Goal: Transaction & Acquisition: Purchase product/service

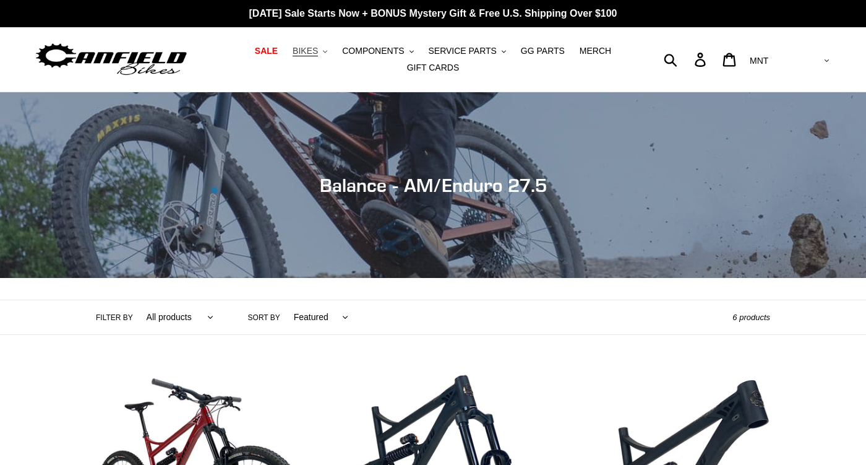
click at [317, 54] on span "BIKES" at bounding box center [305, 51] width 25 height 11
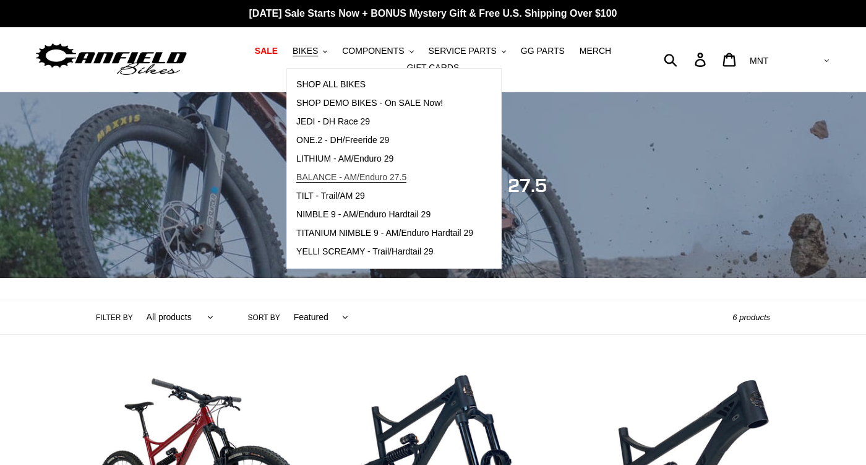
click at [335, 175] on span "BALANCE - AM/Enduro 27.5" at bounding box center [351, 177] width 110 height 11
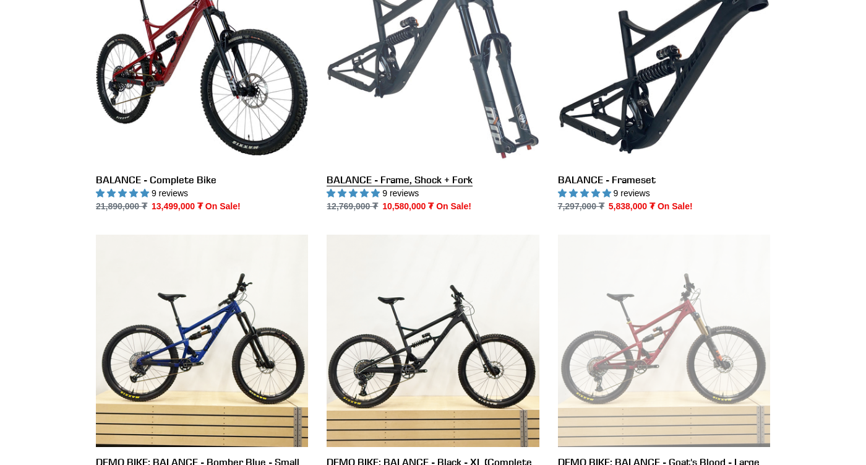
scroll to position [405, 0]
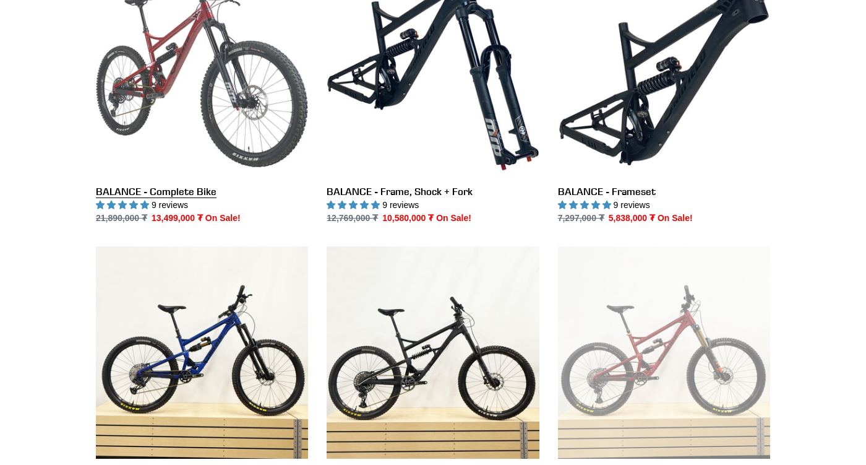
click at [222, 111] on link "BALANCE - Complete Bike" at bounding box center [202, 94] width 212 height 261
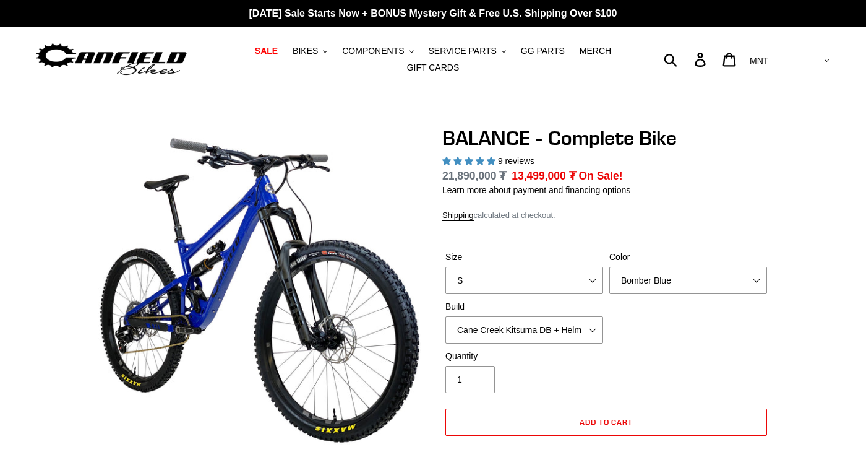
select select "highest-rating"
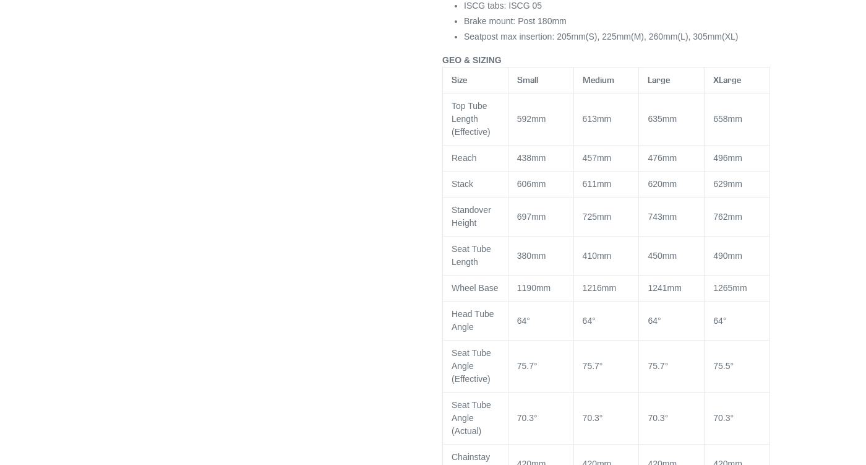
scroll to position [1493, 0]
